Goal: Information Seeking & Learning: Check status

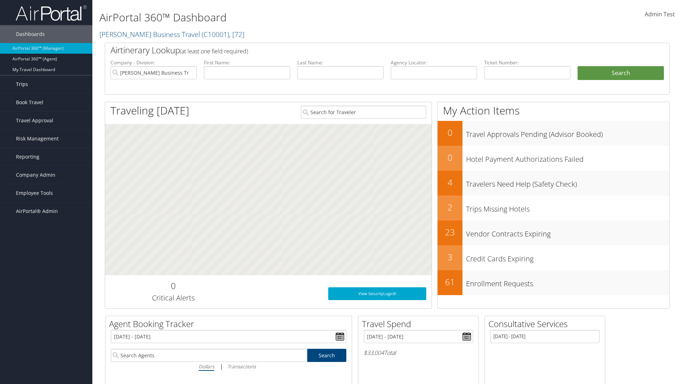
click at [46, 84] on link "Trips" at bounding box center [46, 84] width 92 height 18
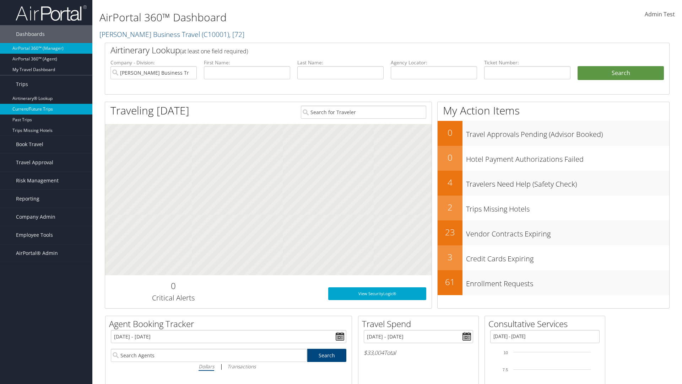
click at [46, 109] on link "Current/Future Trips" at bounding box center [46, 109] width 92 height 11
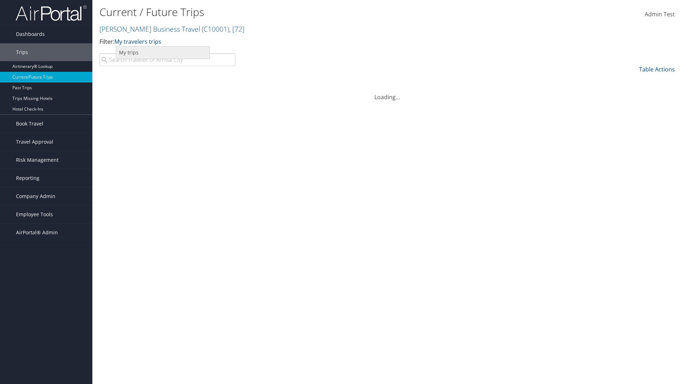
click at [163, 52] on link "My trips" at bounding box center [162, 53] width 93 height 12
click at [126, 41] on link "My trips" at bounding box center [125, 42] width 22 height 8
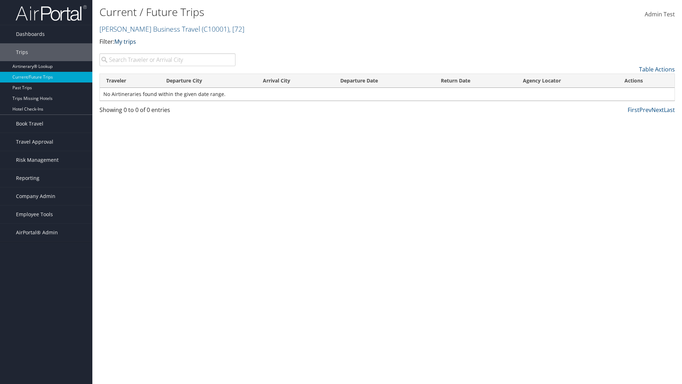
click at [126, 41] on link "My trips" at bounding box center [125, 42] width 22 height 8
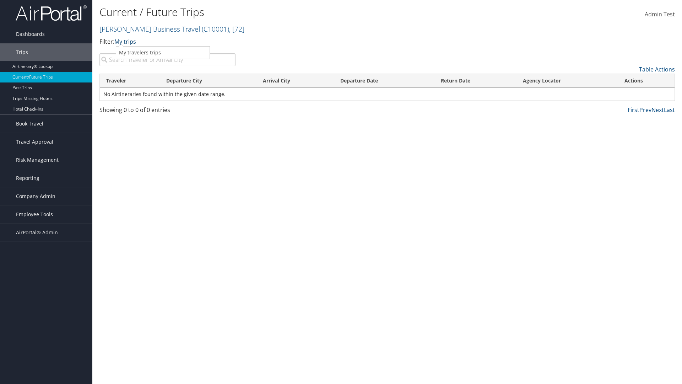
click at [126, 41] on link "My trips" at bounding box center [125, 42] width 22 height 8
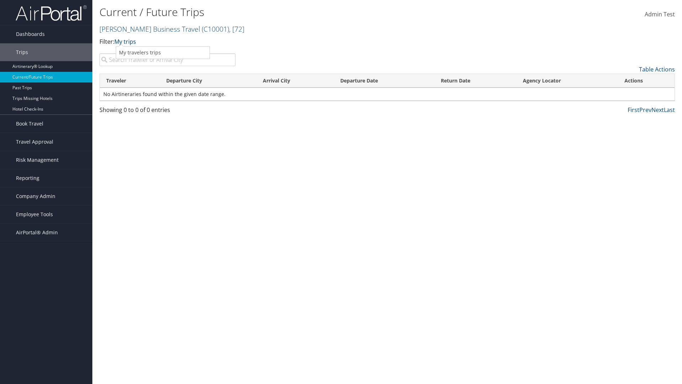
click at [126, 41] on link "My trips" at bounding box center [125, 42] width 22 height 8
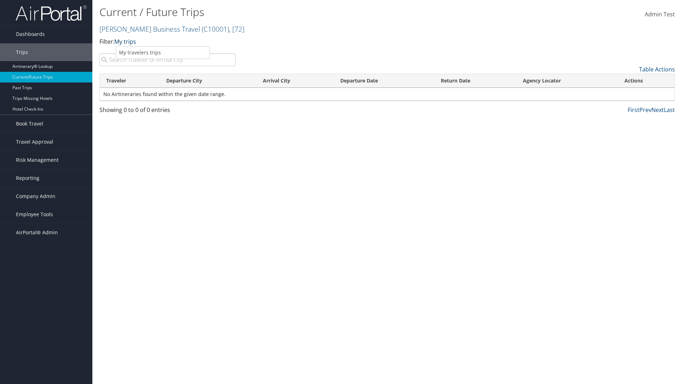
click at [126, 41] on link "My trips" at bounding box center [125, 42] width 22 height 8
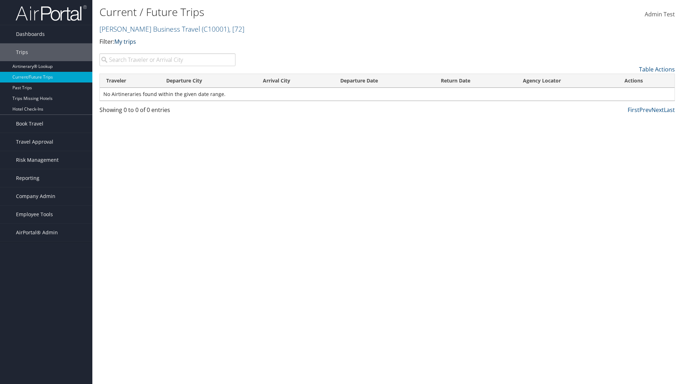
click at [126, 41] on link "My trips" at bounding box center [125, 42] width 22 height 8
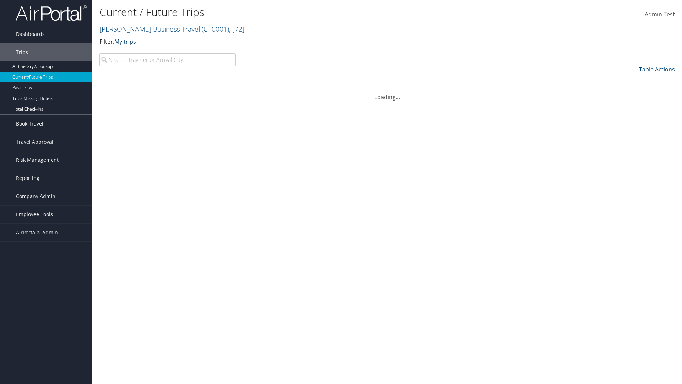
click at [126, 41] on link "My trips" at bounding box center [125, 42] width 22 height 8
click at [0, 0] on link "My travelers trips" at bounding box center [0, 0] width 0 height 0
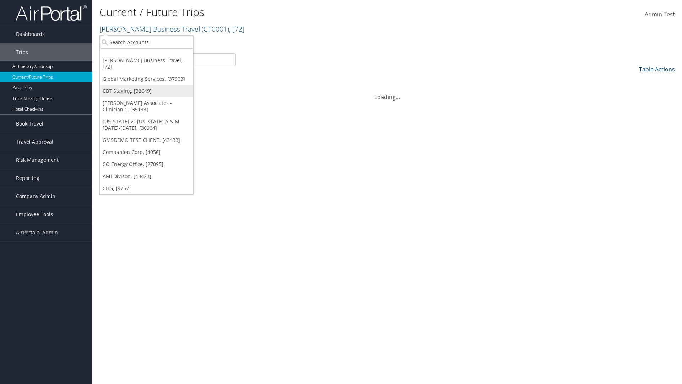
click at [146, 85] on link "CBT Staging, [32649]" at bounding box center [146, 91] width 93 height 12
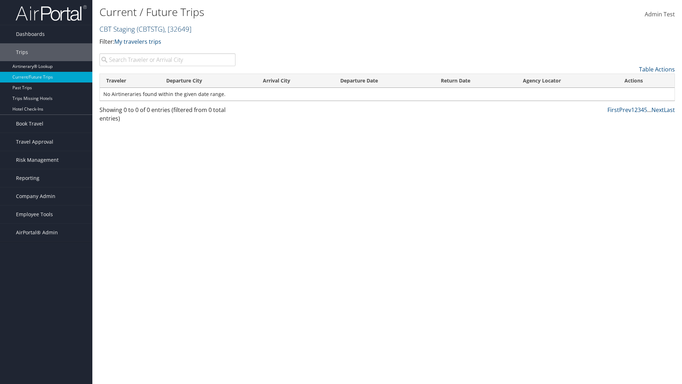
click at [117, 29] on link "CBT Staging ( CBTSTG ) , [ 32649 ]" at bounding box center [145, 29] width 92 height 10
click at [0, 0] on link "[PERSON_NAME] Business Travel, [72]" at bounding box center [0, 0] width 0 height 0
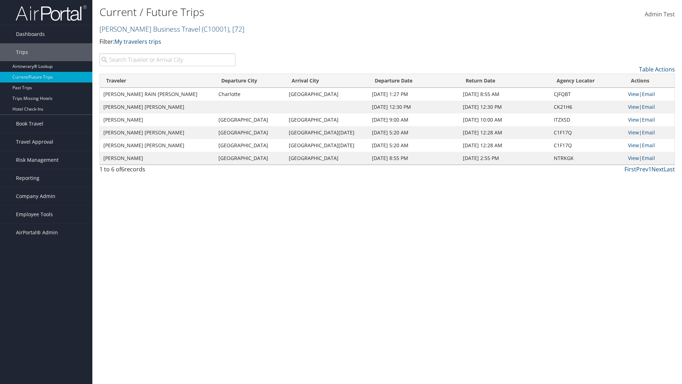
click at [146, 29] on link "[PERSON_NAME] Business Travel ( C10001 ) , [ 72 ]" at bounding box center [171, 29] width 145 height 10
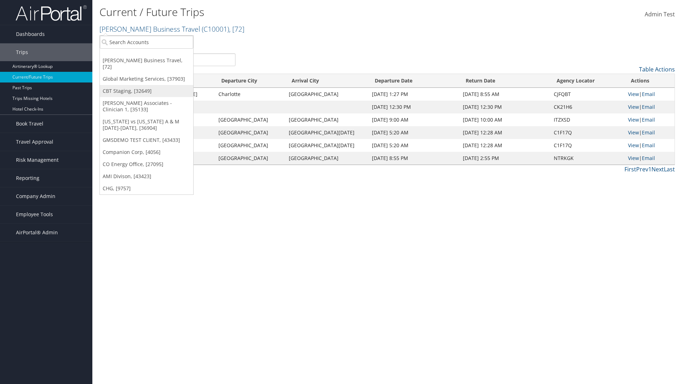
click at [146, 85] on link "CBT Staging, [32649]" at bounding box center [146, 91] width 93 height 12
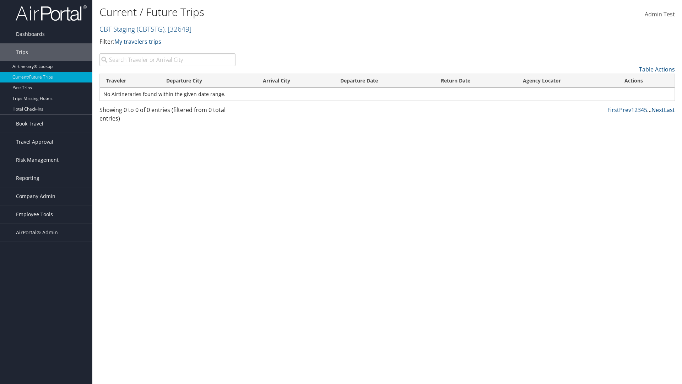
click at [130, 81] on th "Traveler" at bounding box center [130, 81] width 60 height 14
click at [208, 81] on th "Departure City" at bounding box center [208, 81] width 97 height 14
click at [295, 81] on th "Arrival City" at bounding box center [294, 81] width 77 height 14
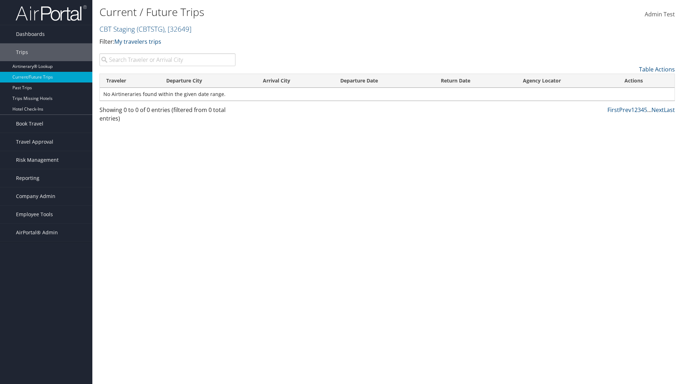
click at [295, 81] on th "Arrival City" at bounding box center [294, 81] width 77 height 14
click at [384, 81] on th "Departure Date" at bounding box center [384, 81] width 101 height 14
click at [475, 81] on th "Return Date" at bounding box center [475, 81] width 82 height 14
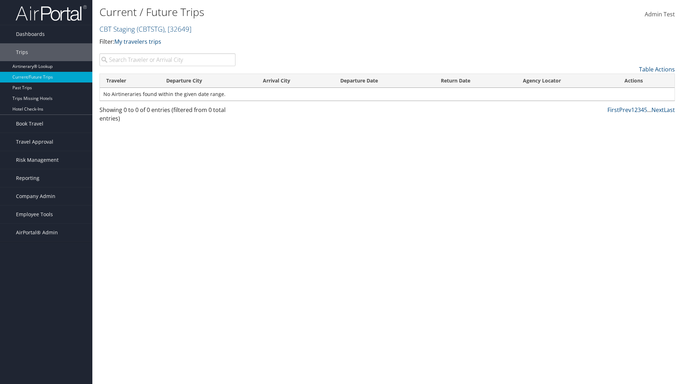
click at [567, 81] on th "Agency Locator" at bounding box center [568, 81] width 102 height 14
